Goal: Transaction & Acquisition: Purchase product/service

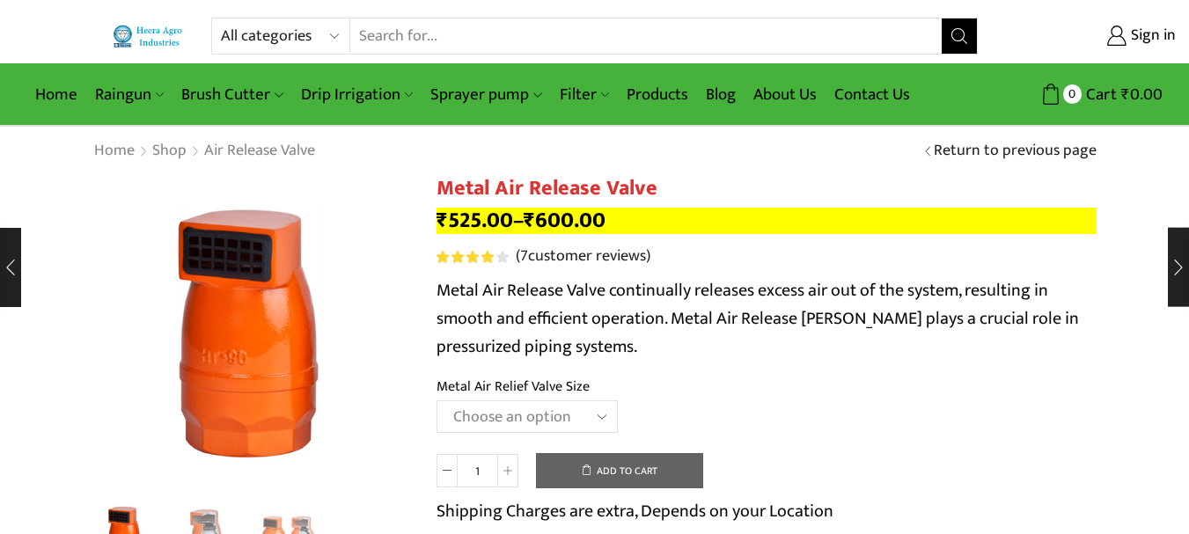
click at [280, 34] on select "All categories Accessories Air Release Valve Brush Cutter Domestic Use Drip Irr…" at bounding box center [285, 35] width 129 height 35
select select "raingun"
click at [221, 18] on select "All categories Accessories Air Release Valve Brush Cutter Domestic Use Drip Irr…" at bounding box center [285, 35] width 129 height 35
click at [498, 261] on div "Rated 4.14 out of 5 based on 7 customer ratings" at bounding box center [472, 257] width 71 height 12
click at [397, 22] on input "Search input" at bounding box center [621, 35] width 640 height 35
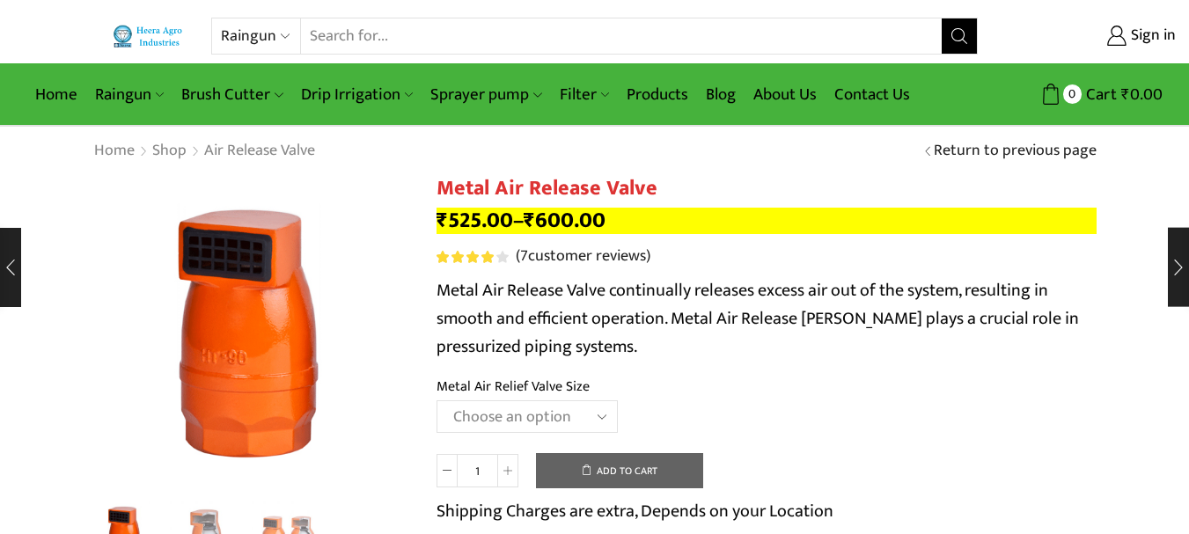
click at [400, 33] on input "Search input" at bounding box center [621, 35] width 640 height 35
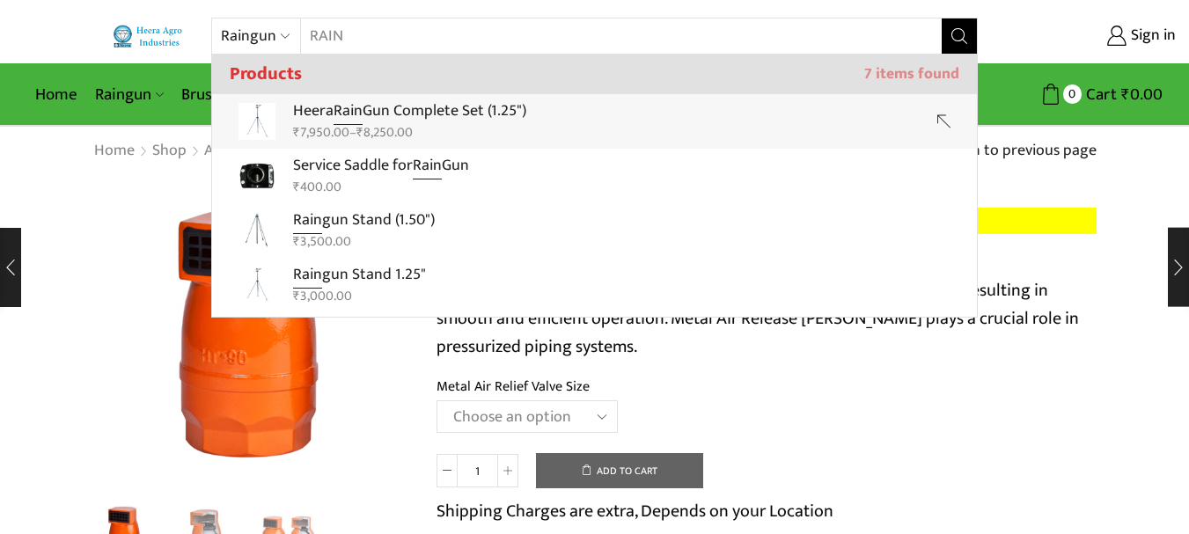
click at [463, 119] on p "Heera Rain Gun Complete Set (1.25")" at bounding box center [409, 112] width 233 height 26
type input "Heera Rain Gun Complete Set (1.25")"
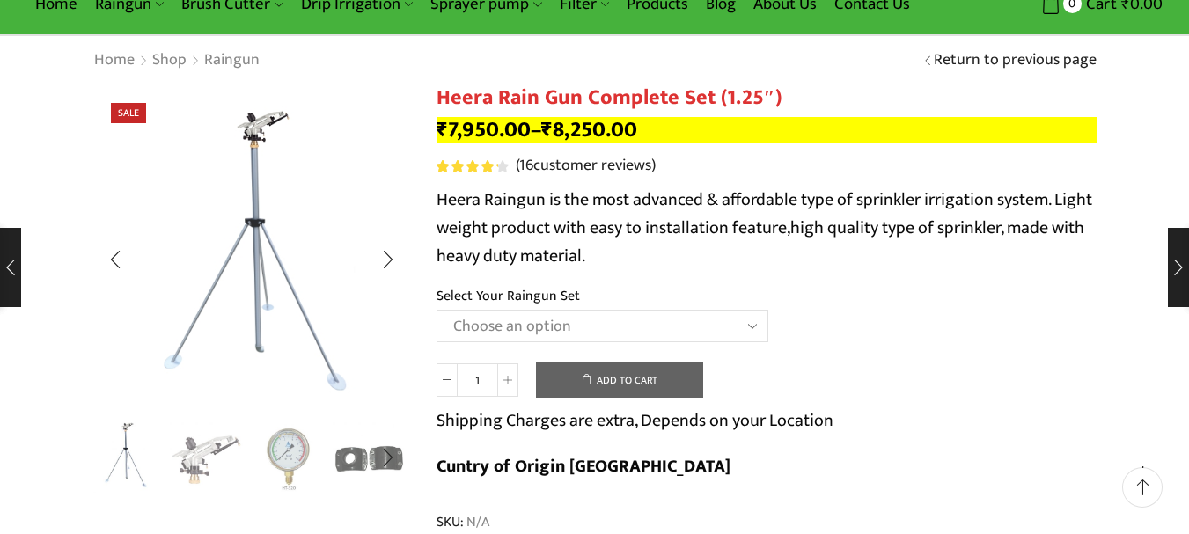
scroll to position [176, 0]
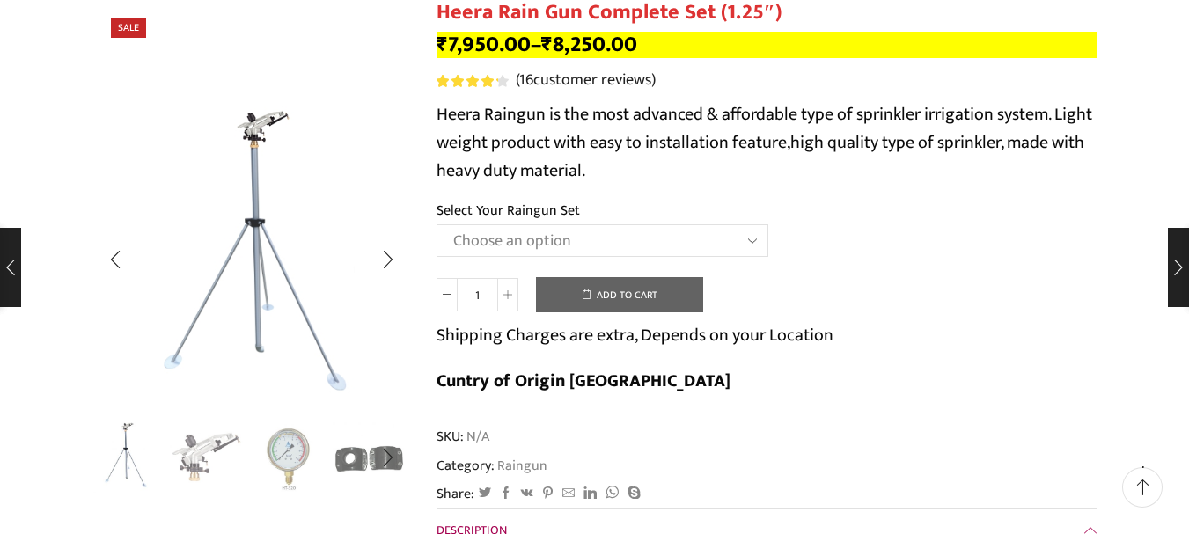
click at [209, 455] on img "2 / 5" at bounding box center [206, 456] width 73 height 73
click at [195, 449] on img "2 / 5" at bounding box center [206, 456] width 73 height 73
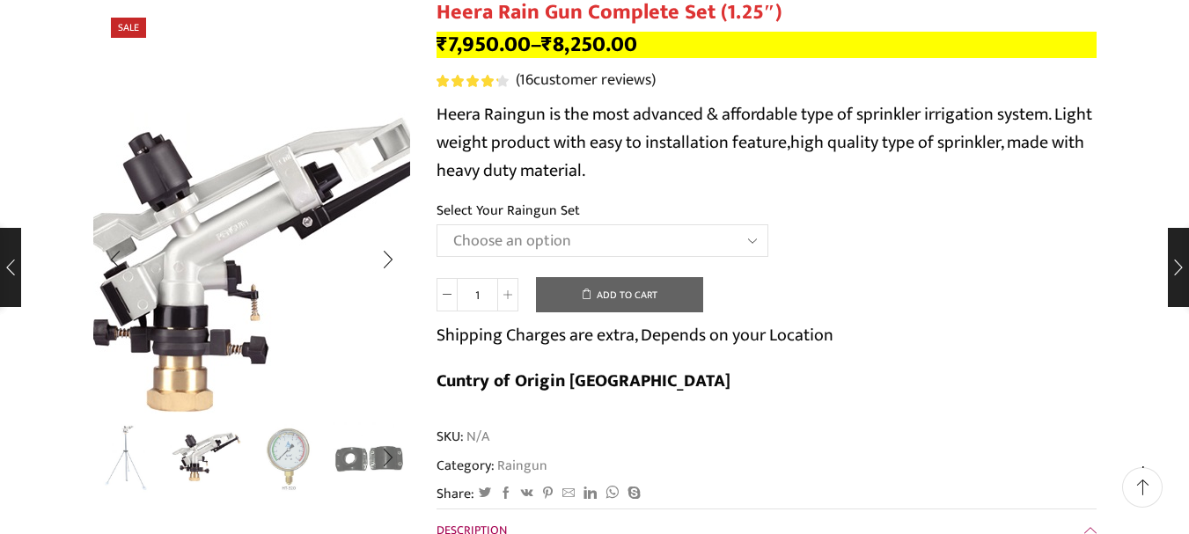
click at [249, 239] on img "2 / 5" at bounding box center [252, 262] width 440 height 440
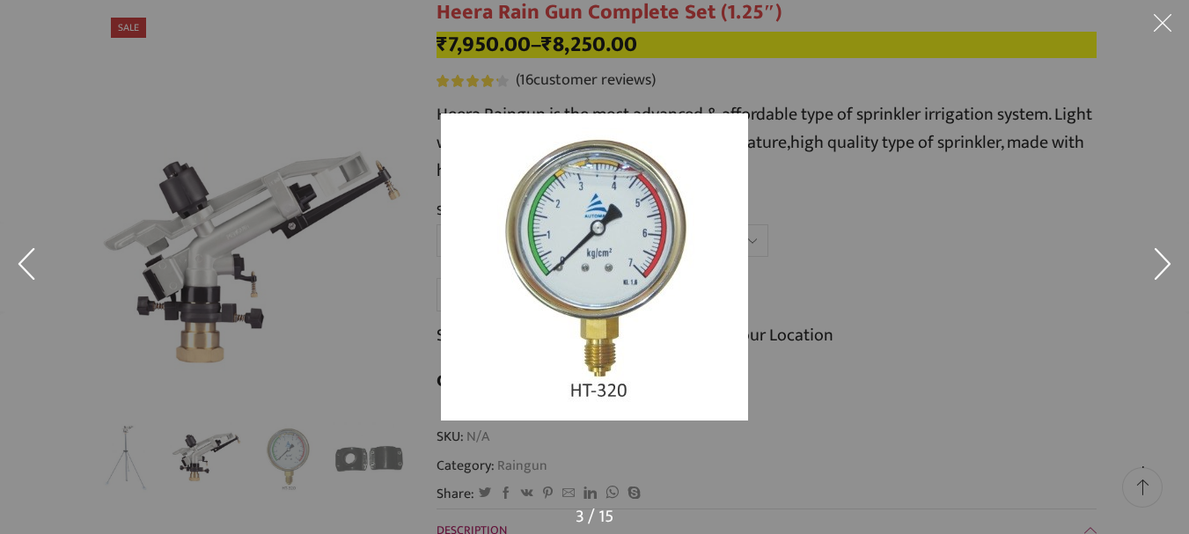
click at [1165, 12] on button at bounding box center [1162, 26] width 53 height 53
